Goal: Obtain resource: Download file/media

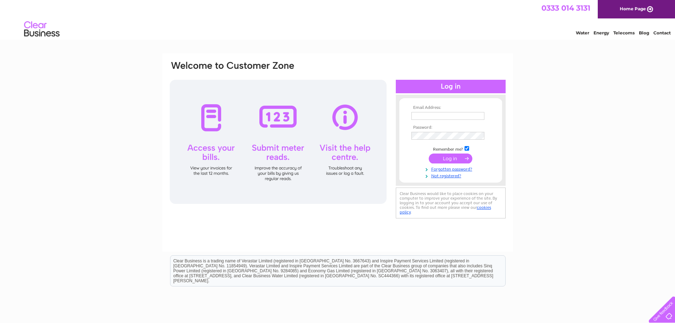
type input "henrychristine2@gmail.com"
click at [443, 161] on input "submit" at bounding box center [451, 158] width 44 height 10
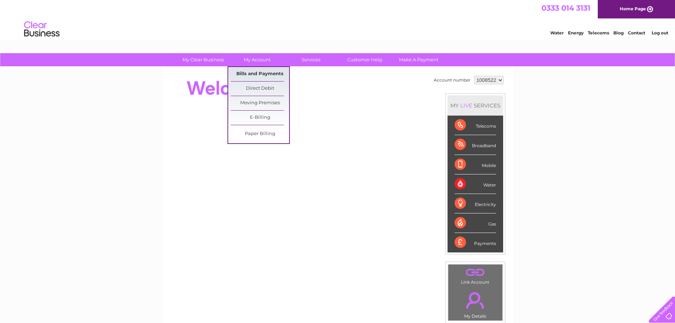
click at [264, 78] on link "Bills and Payments" at bounding box center [260, 74] width 58 height 14
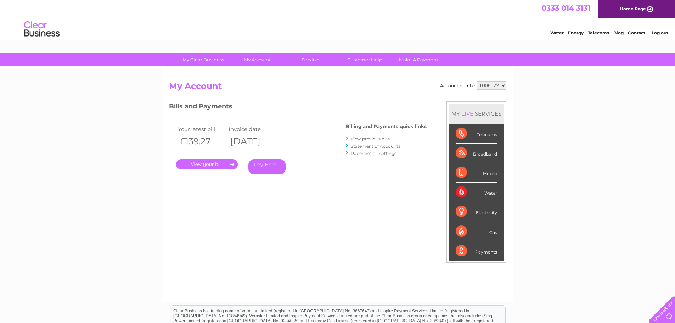
click at [229, 164] on link "." at bounding box center [207, 164] width 62 height 10
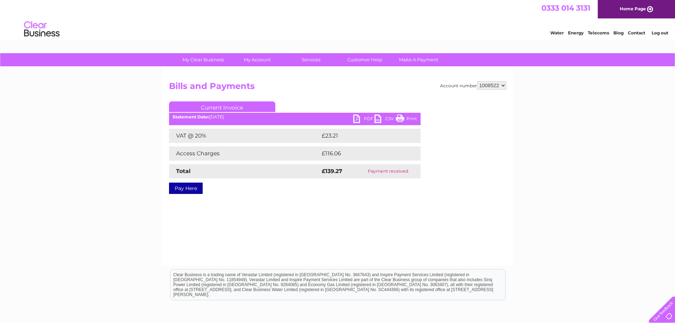
click at [355, 119] on link "PDF" at bounding box center [363, 120] width 21 height 10
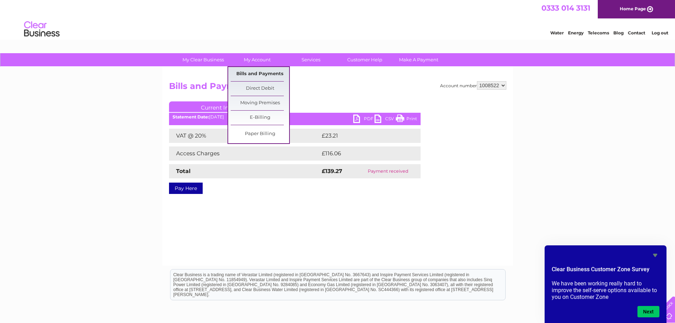
click at [261, 76] on link "Bills and Payments" at bounding box center [260, 74] width 58 height 14
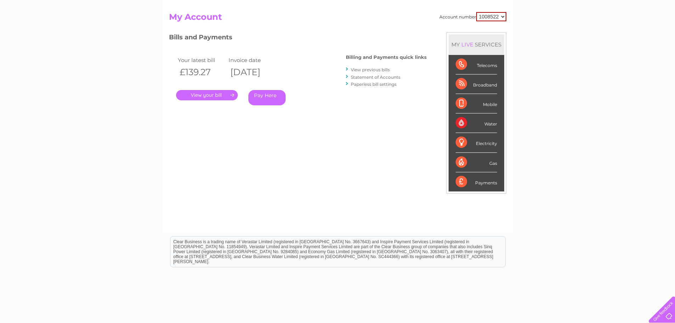
scroll to position [71, 0]
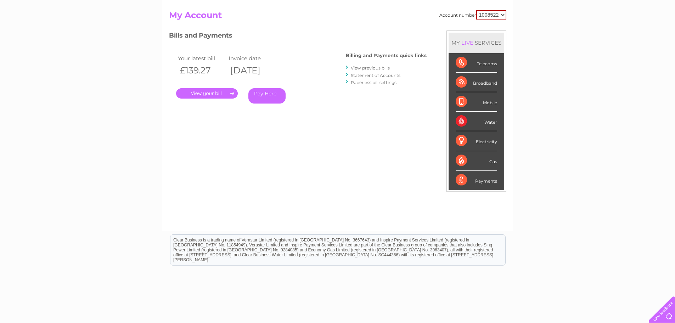
click at [374, 68] on link "View previous bills" at bounding box center [370, 67] width 39 height 5
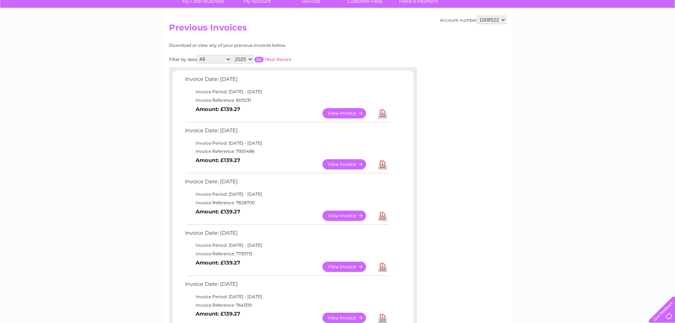
scroll to position [71, 0]
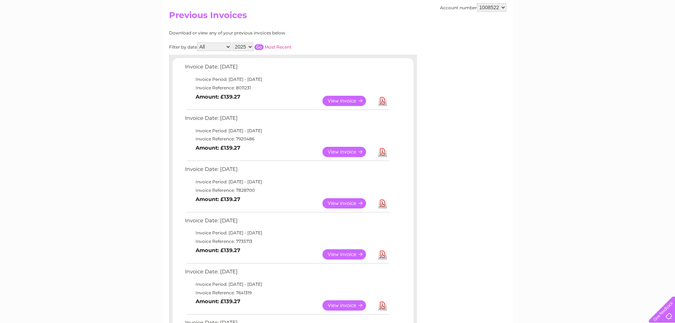
click at [346, 151] on link "View" at bounding box center [349, 152] width 52 height 10
click at [381, 150] on link "Download" at bounding box center [382, 152] width 9 height 10
click at [364, 149] on link "View" at bounding box center [349, 152] width 52 height 10
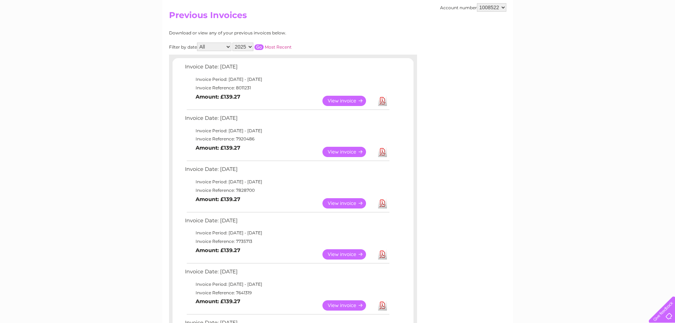
click at [364, 149] on link "View" at bounding box center [349, 152] width 52 height 10
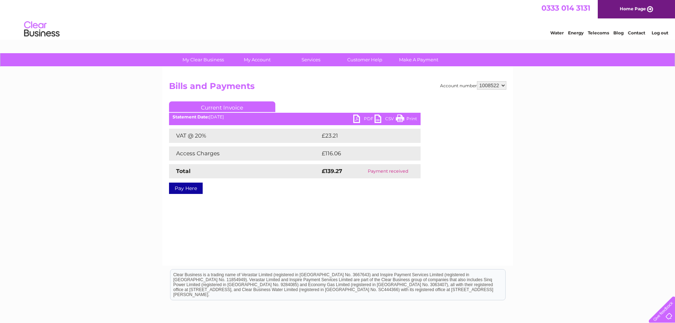
click at [358, 120] on link "PDF" at bounding box center [363, 120] width 21 height 10
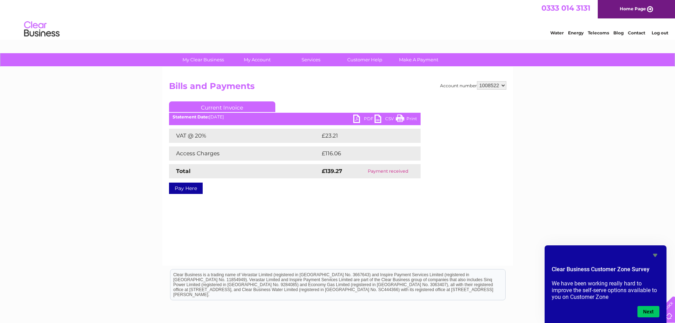
click at [663, 32] on link "Log out" at bounding box center [660, 32] width 17 height 5
